Goal: Book appointment/travel/reservation

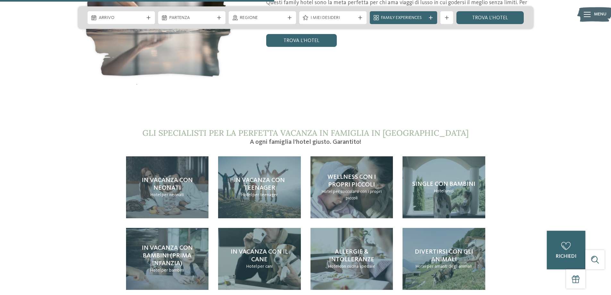
scroll to position [1380, 0]
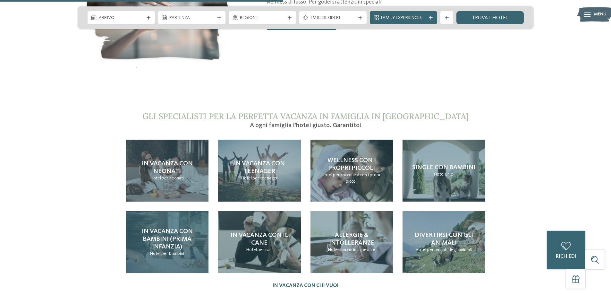
click at [176, 228] on span "In vacanza con bambini (prima infanzia)" at bounding box center [167, 239] width 51 height 22
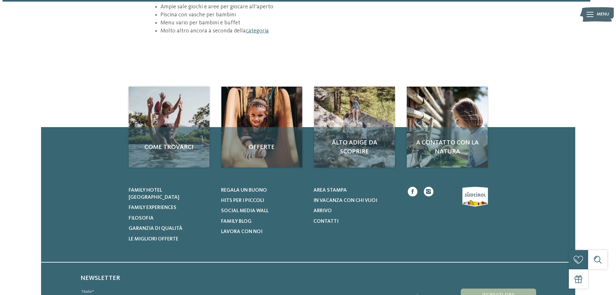
scroll to position [1042, 0]
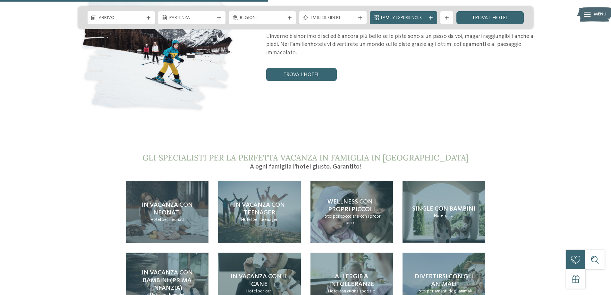
scroll to position [1252, 0]
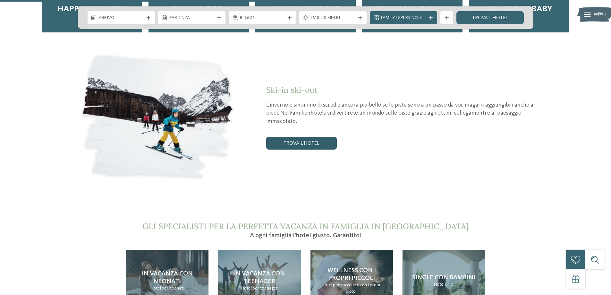
click at [297, 137] on link "trova l’hotel" at bounding box center [301, 143] width 71 height 13
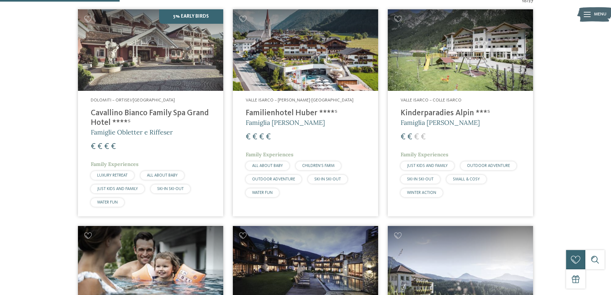
scroll to position [225, 0]
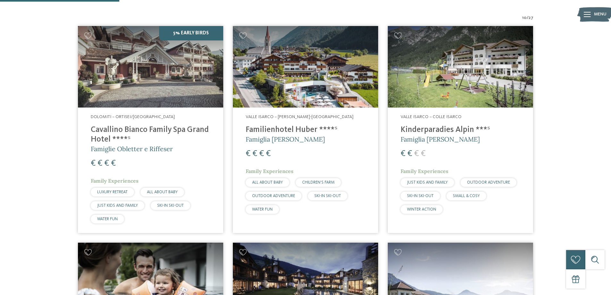
click at [297, 79] on img at bounding box center [305, 67] width 145 height 82
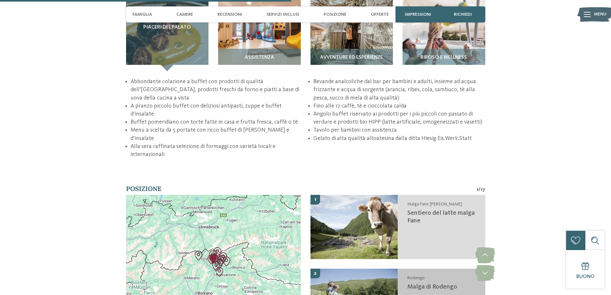
scroll to position [1106, 0]
